Goal: Obtain resource: Download file/media

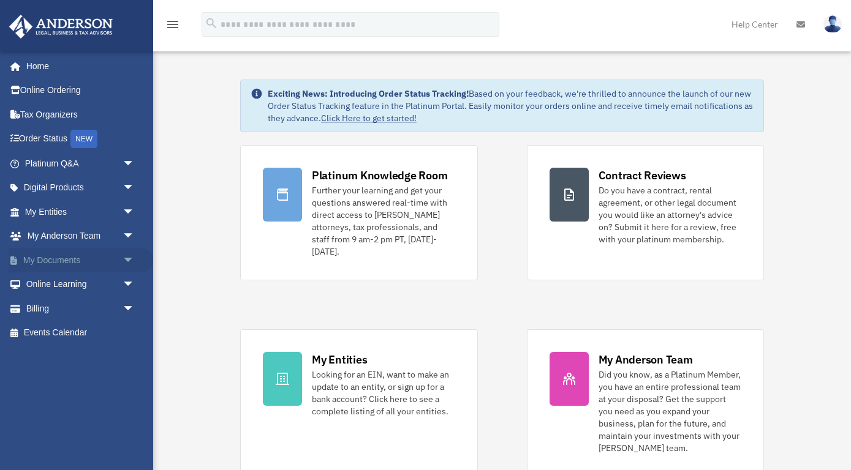
click at [87, 253] on link "My Documents arrow_drop_down" at bounding box center [81, 260] width 145 height 24
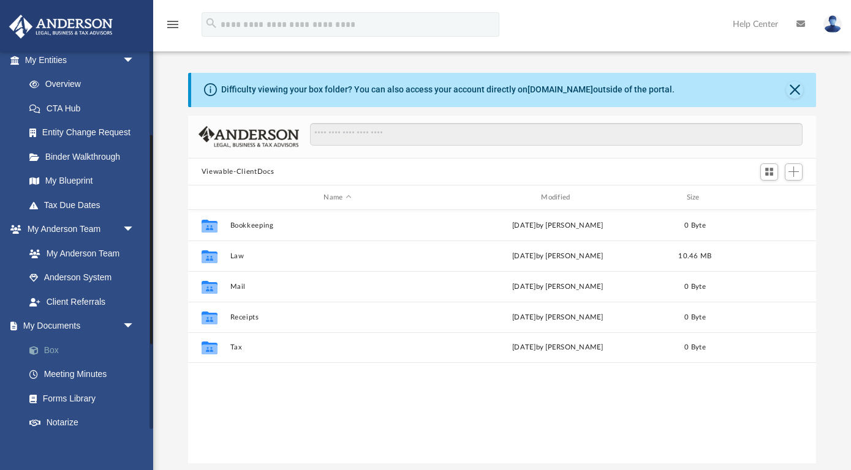
scroll to position [278, 628]
click at [52, 350] on link "Box" at bounding box center [85, 350] width 136 height 24
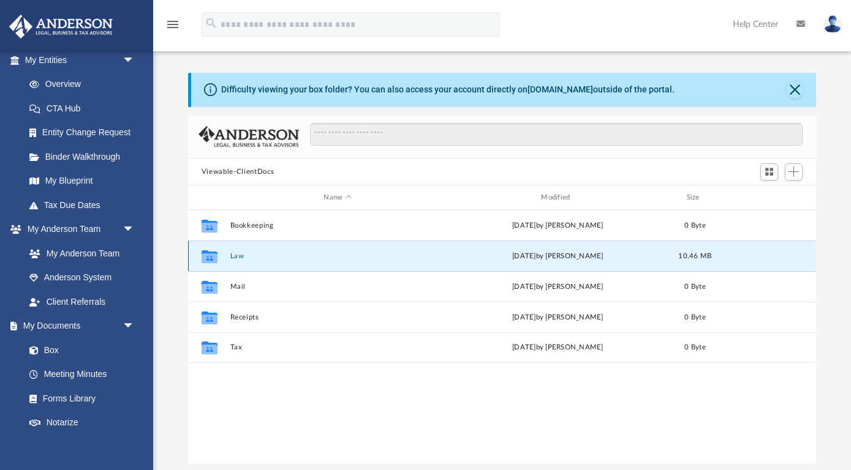
click at [243, 252] on button "Law" at bounding box center [337, 256] width 215 height 8
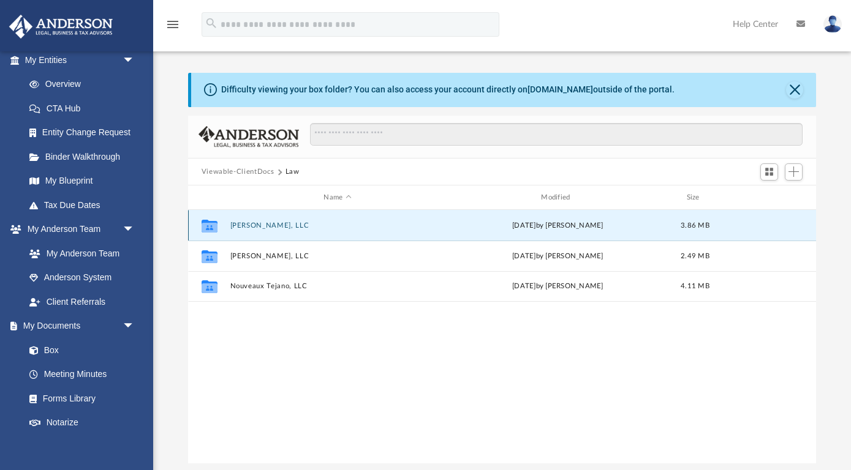
click at [253, 228] on button "Janardana, LLC" at bounding box center [337, 226] width 215 height 8
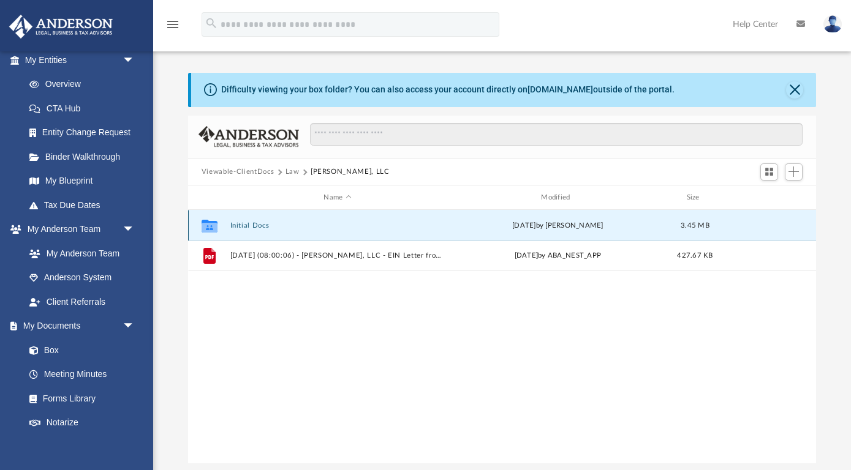
click at [251, 225] on button "Initial Docs" at bounding box center [337, 226] width 215 height 8
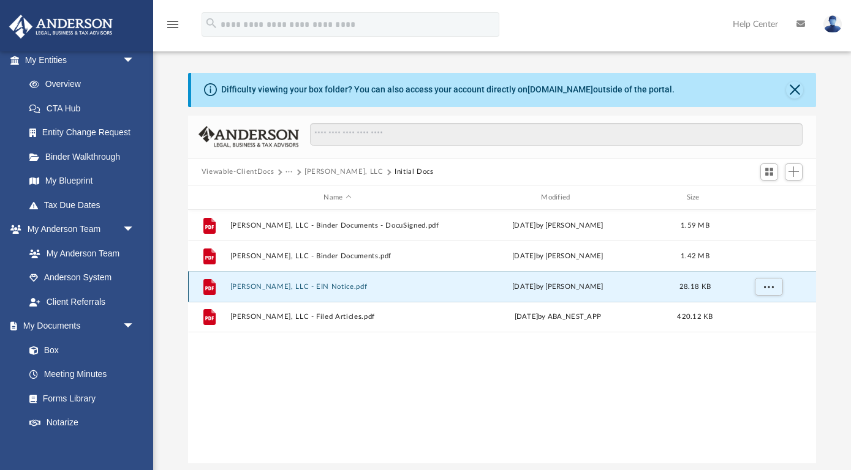
click at [314, 288] on button "Janardana, LLC - EIN Notice.pdf" at bounding box center [337, 287] width 215 height 8
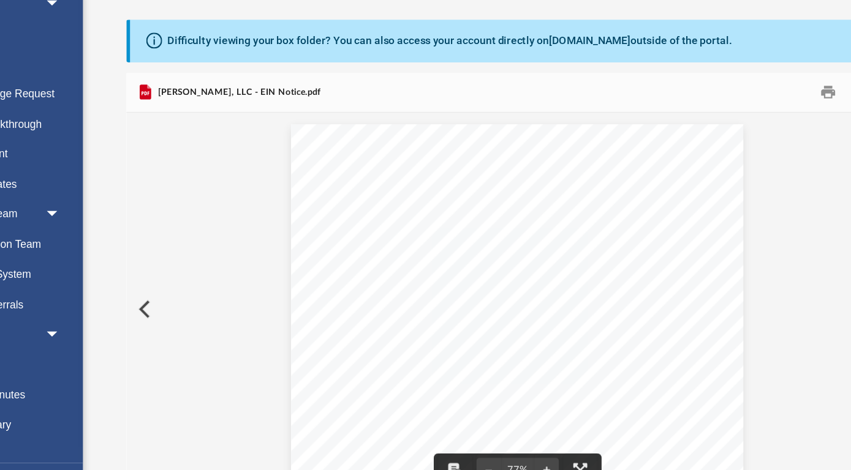
click at [204, 306] on button "Preview" at bounding box center [201, 305] width 27 height 34
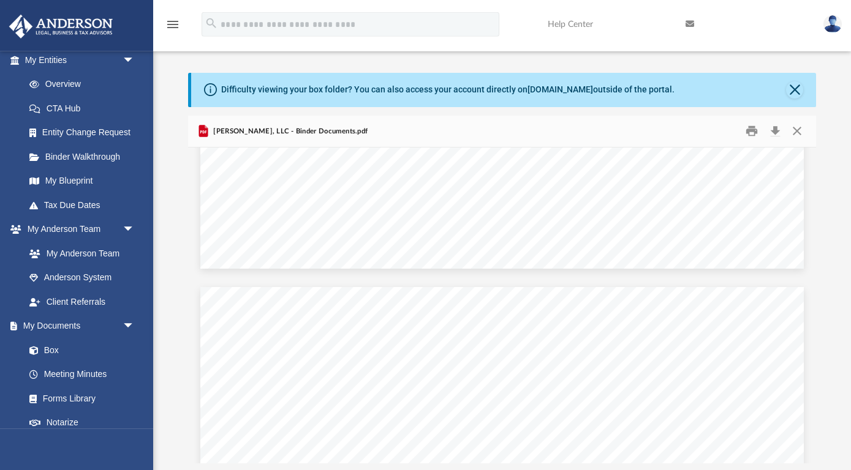
scroll to position [46656, 0]
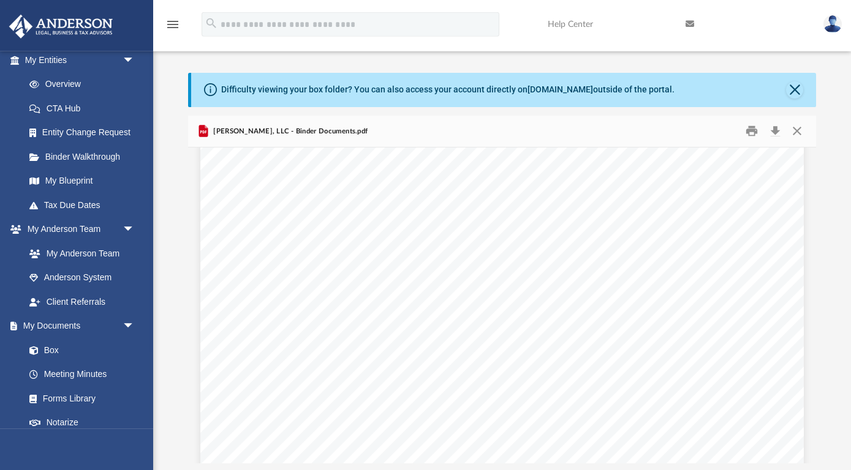
drag, startPoint x: 814, startPoint y: 395, endPoint x: 816, endPoint y: 383, distance: 11.9
click at [816, 383] on body "X Get a chance to win 6 months of Platinum for free just by filling out this su…" at bounding box center [425, 358] width 851 height 717
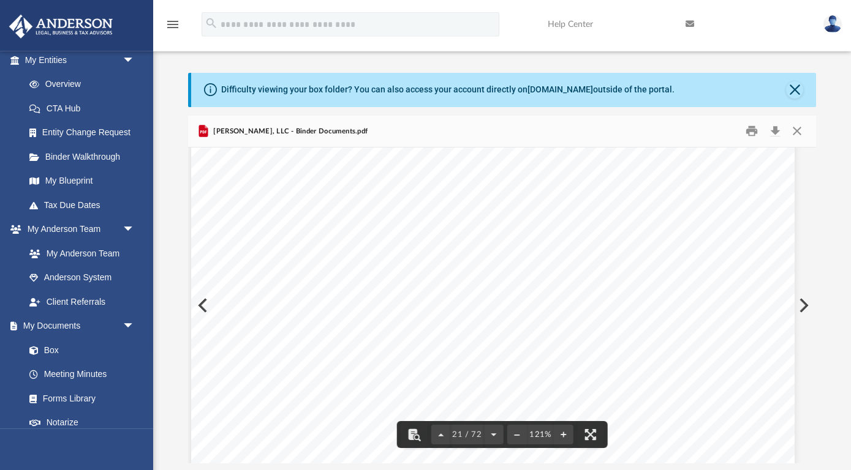
scroll to position [16177, 9]
click at [53, 348] on link "Box" at bounding box center [85, 350] width 136 height 24
click at [797, 137] on button "Close" at bounding box center [797, 131] width 22 height 19
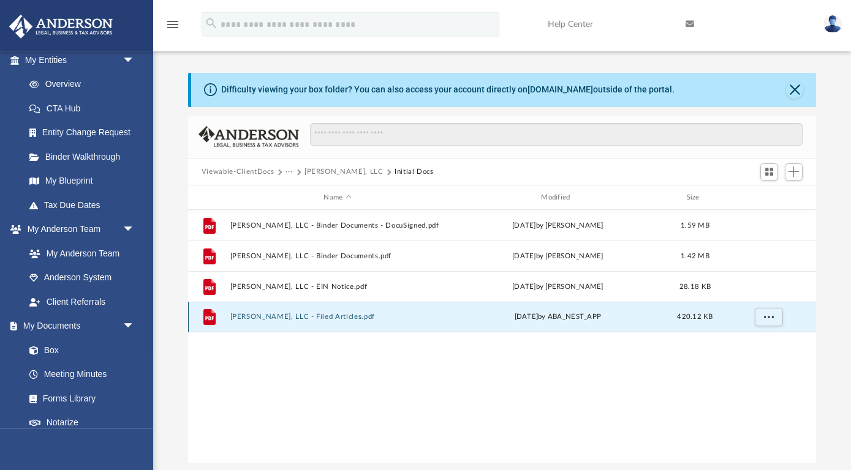
click at [332, 314] on button "Janardana, LLC - Filed Articles.pdf" at bounding box center [337, 317] width 215 height 8
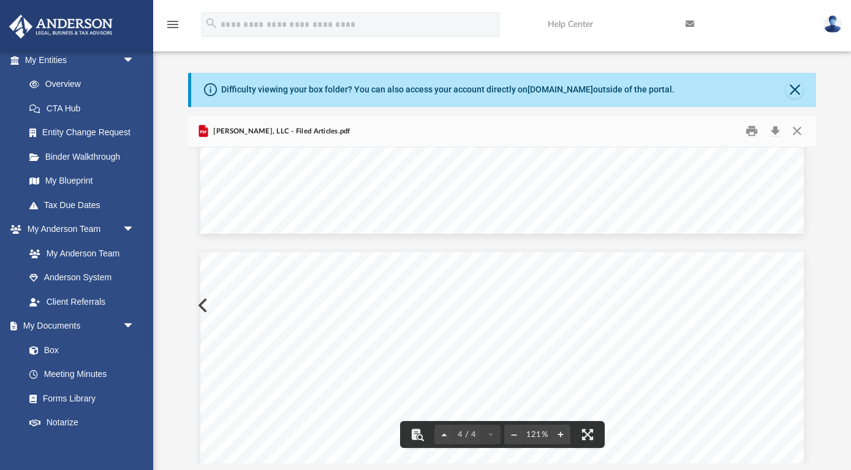
scroll to position [2281, 0]
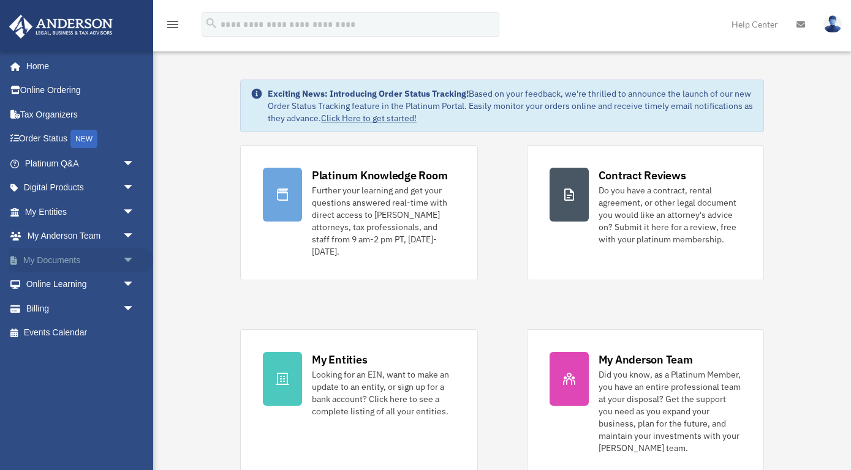
click at [69, 257] on link "My Documents arrow_drop_down" at bounding box center [81, 260] width 145 height 24
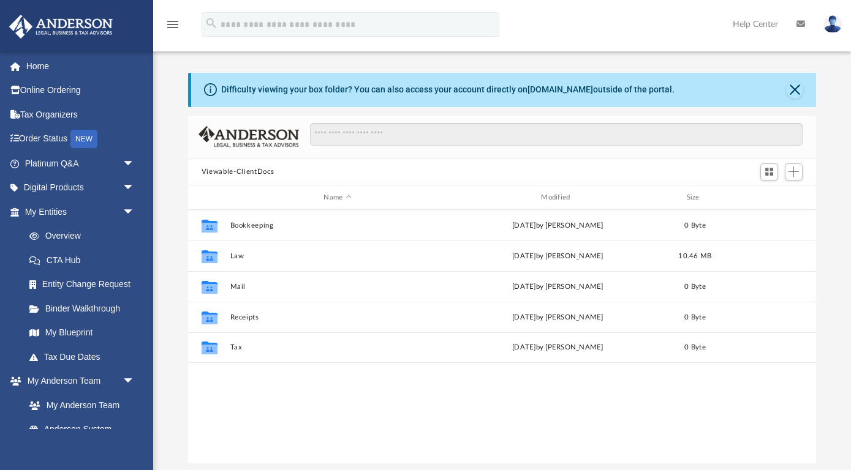
scroll to position [278, 628]
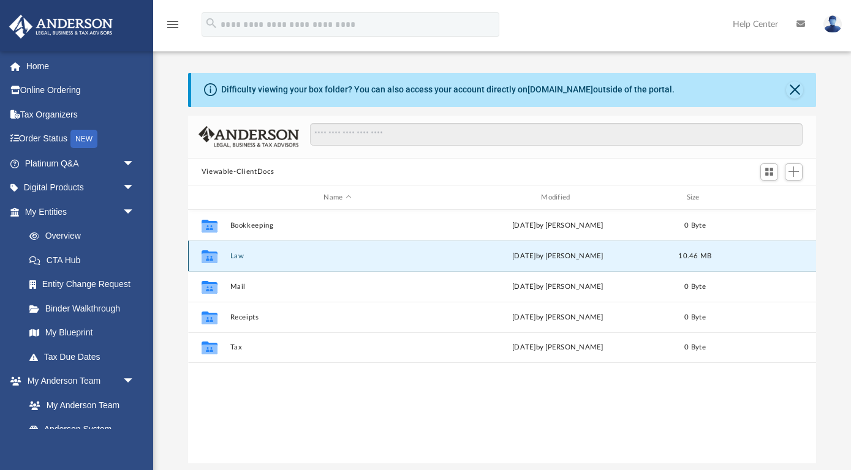
click at [239, 256] on button "Law" at bounding box center [337, 256] width 215 height 8
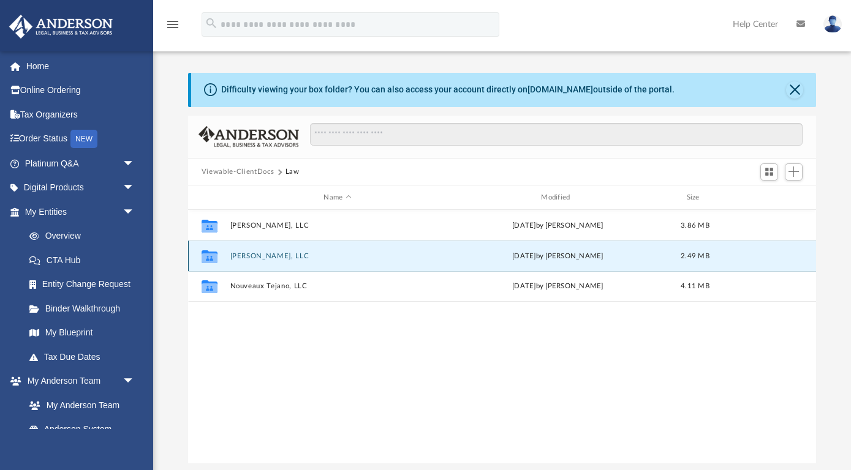
click at [239, 256] on button "Karuna Sindho, LLC" at bounding box center [337, 256] width 215 height 8
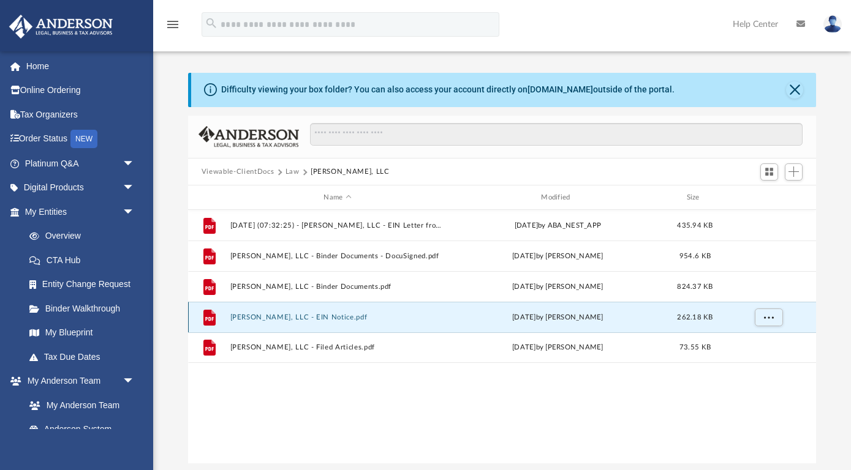
click at [273, 316] on button "Karuna Sindho, LLC - EIN Notice.pdf" at bounding box center [337, 318] width 215 height 8
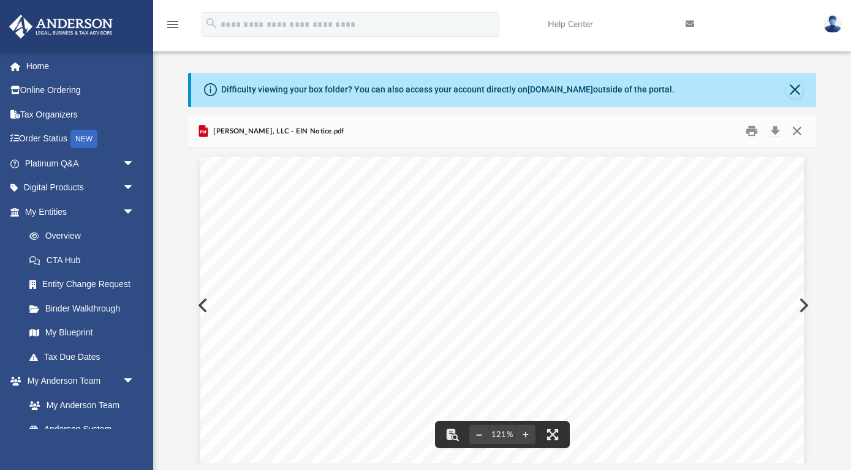
click at [796, 134] on button "Close" at bounding box center [797, 131] width 22 height 19
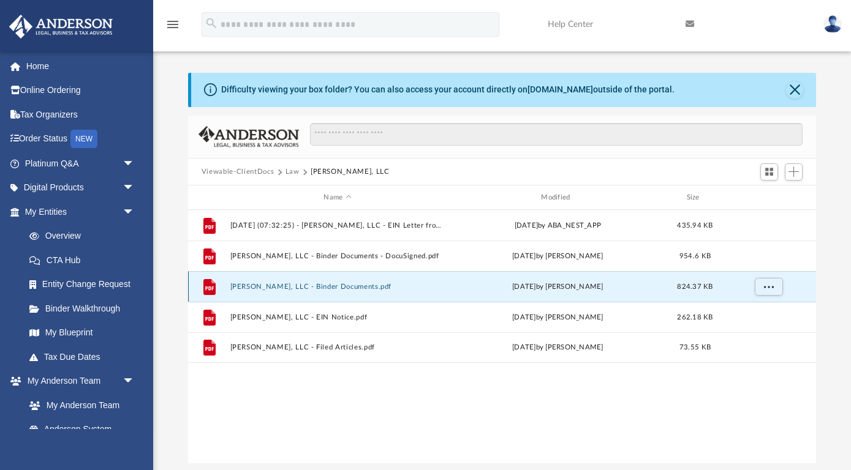
click at [353, 283] on button "Karuna Sindho, LLC - Binder Documents.pdf" at bounding box center [337, 287] width 215 height 8
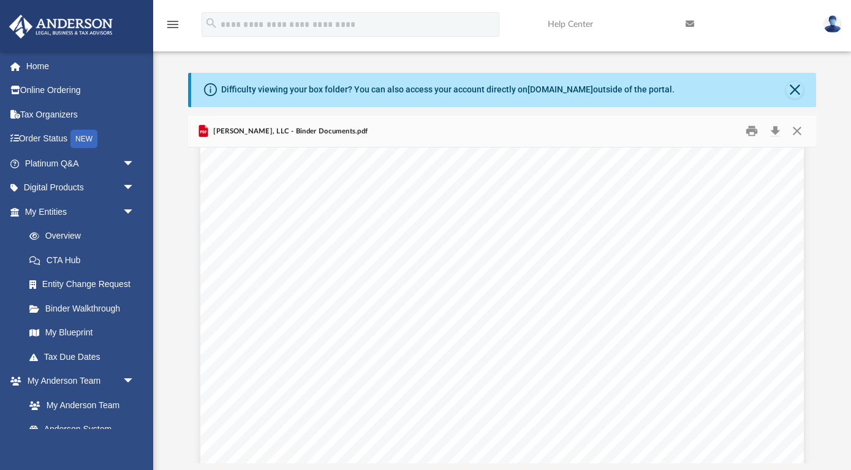
scroll to position [4879, 0]
